Goal: Information Seeking & Learning: Learn about a topic

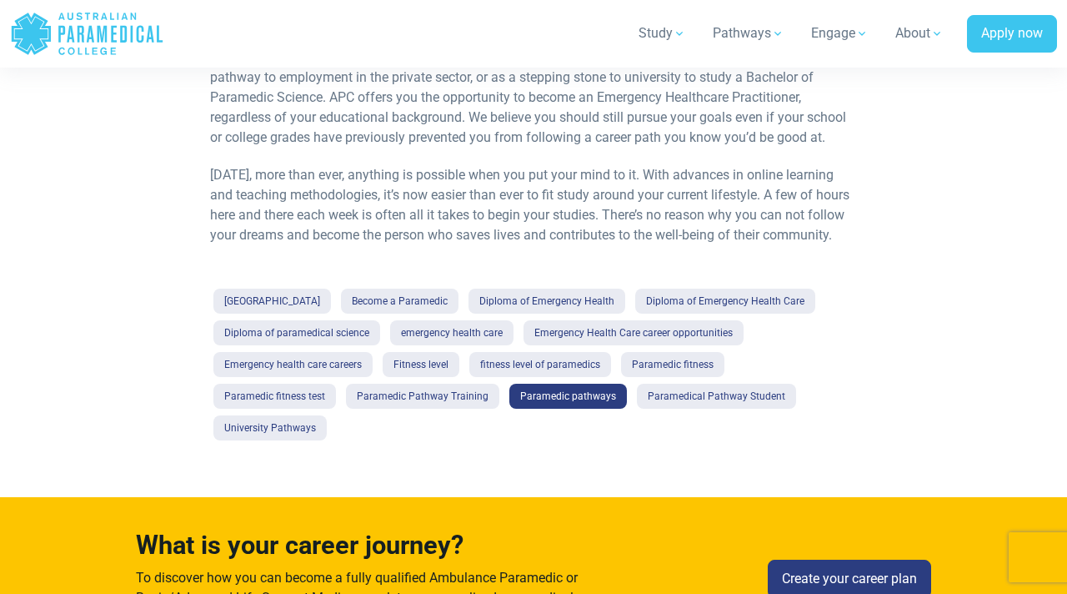
scroll to position [1334, 0]
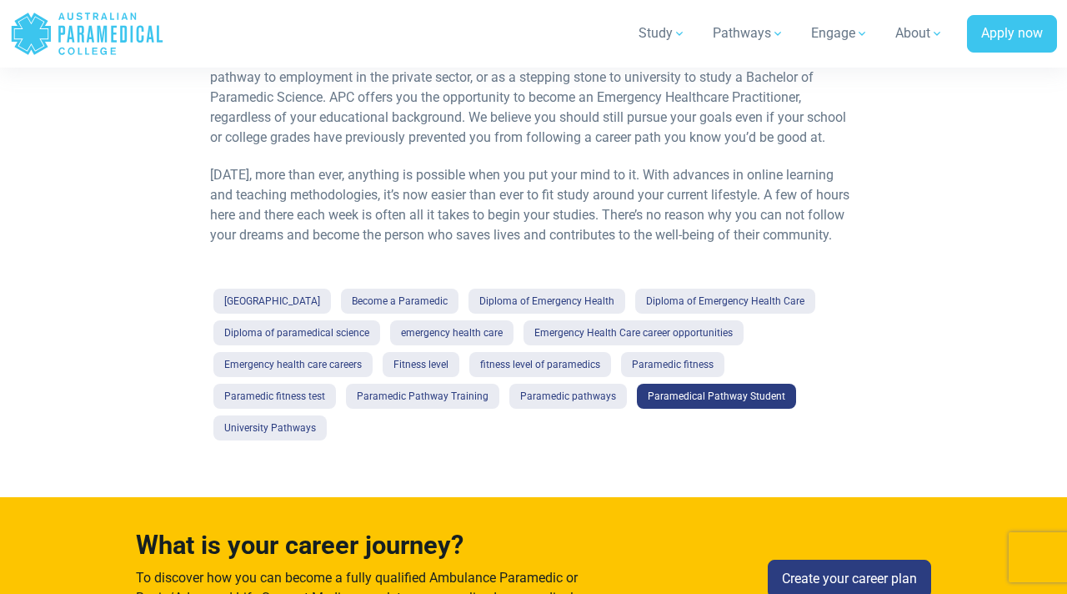
click at [637, 392] on link "Paramedical Pathway Student" at bounding box center [716, 396] width 159 height 25
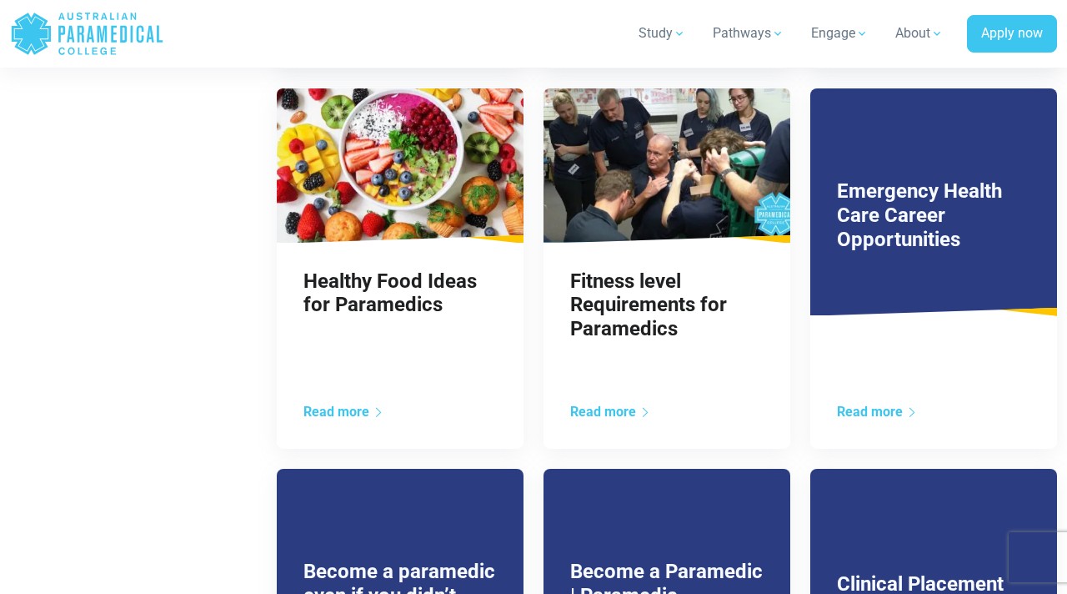
scroll to position [1077, 0]
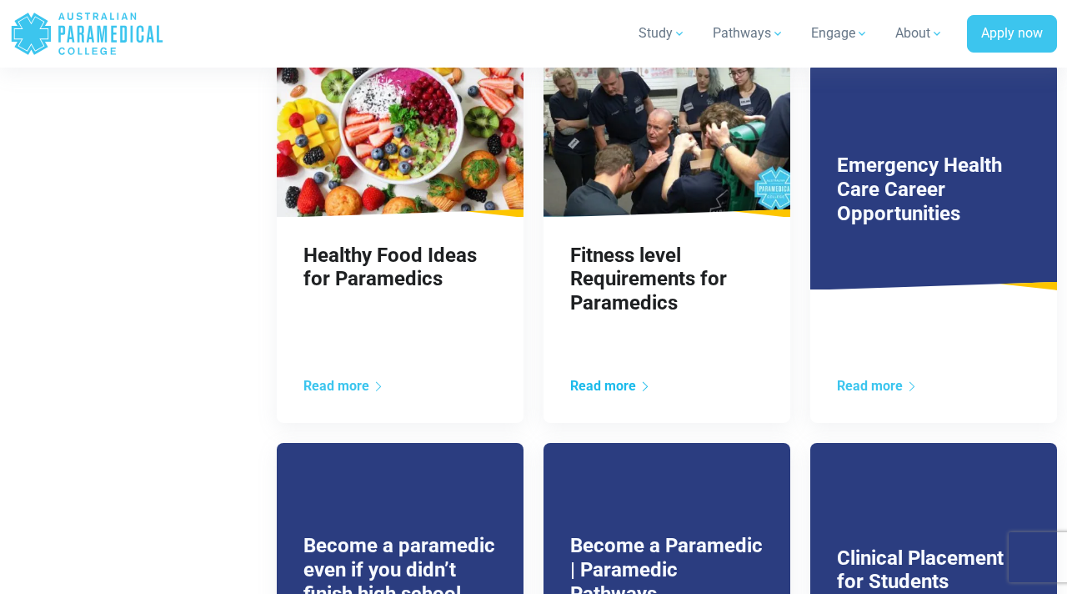
click at [597, 380] on link "Read more" at bounding box center [610, 386] width 81 height 16
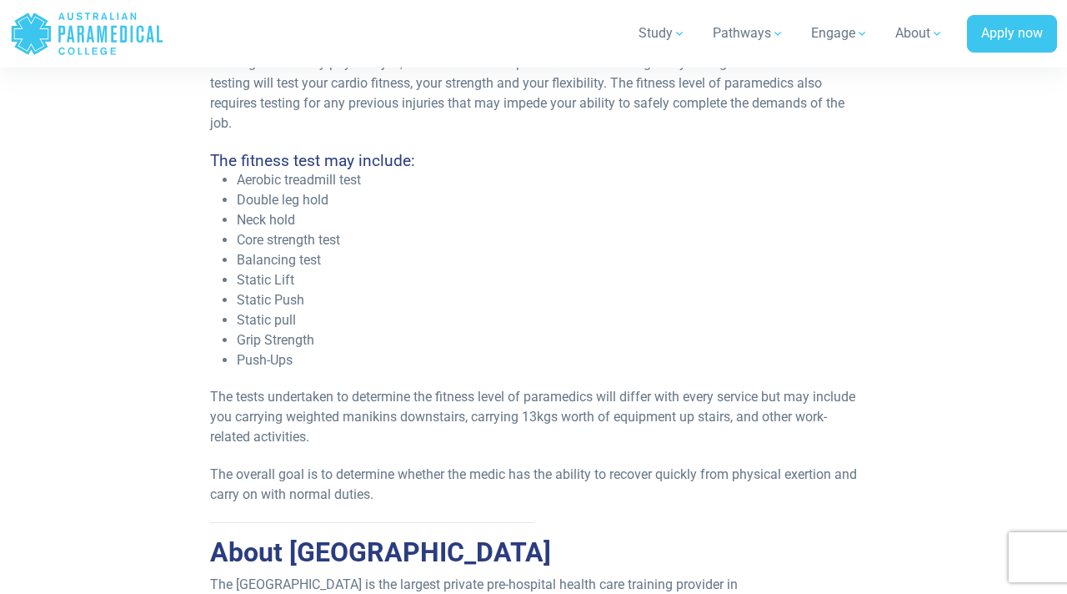
scroll to position [640, 0]
